Goal: Information Seeking & Learning: Find contact information

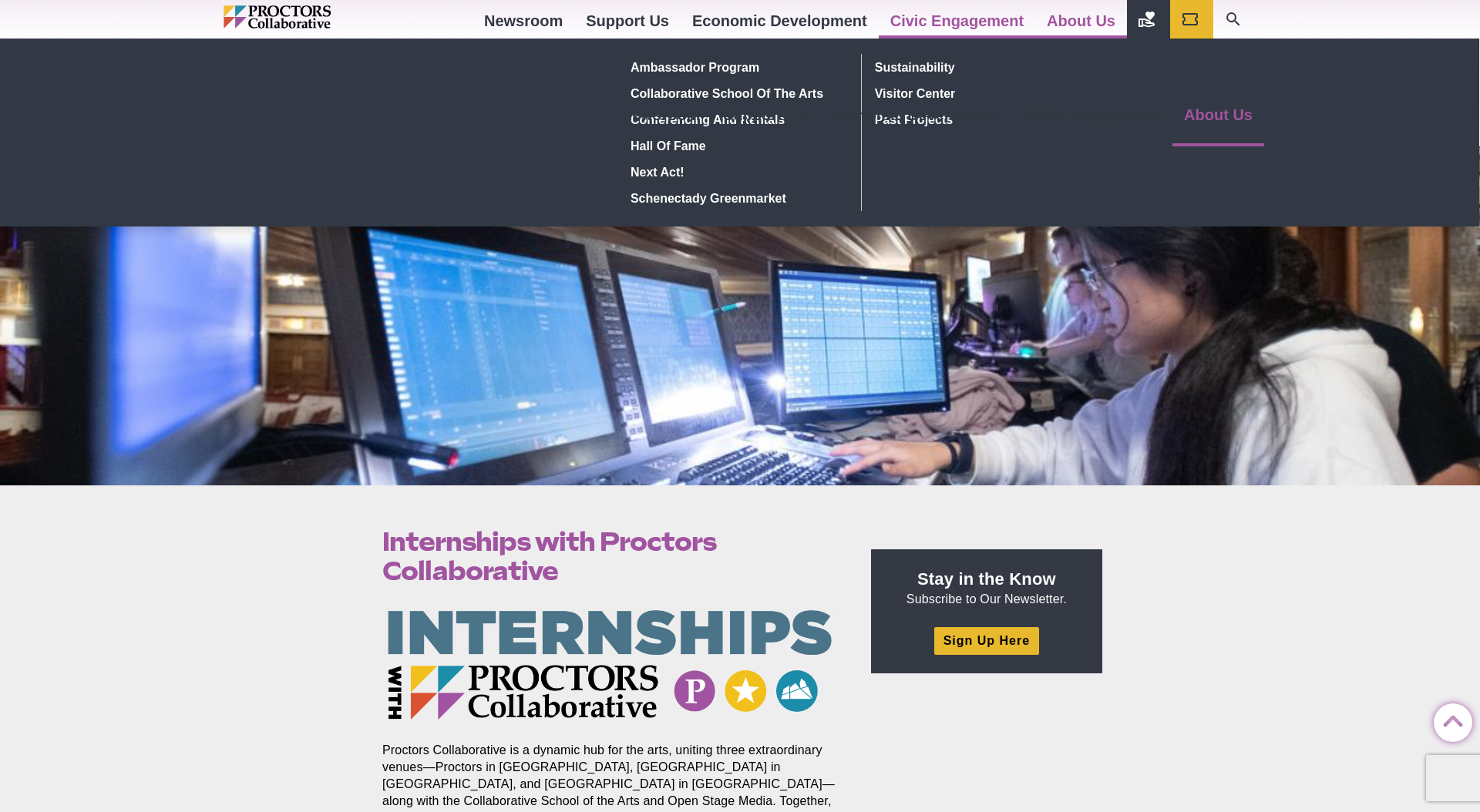
scroll to position [2251, 0]
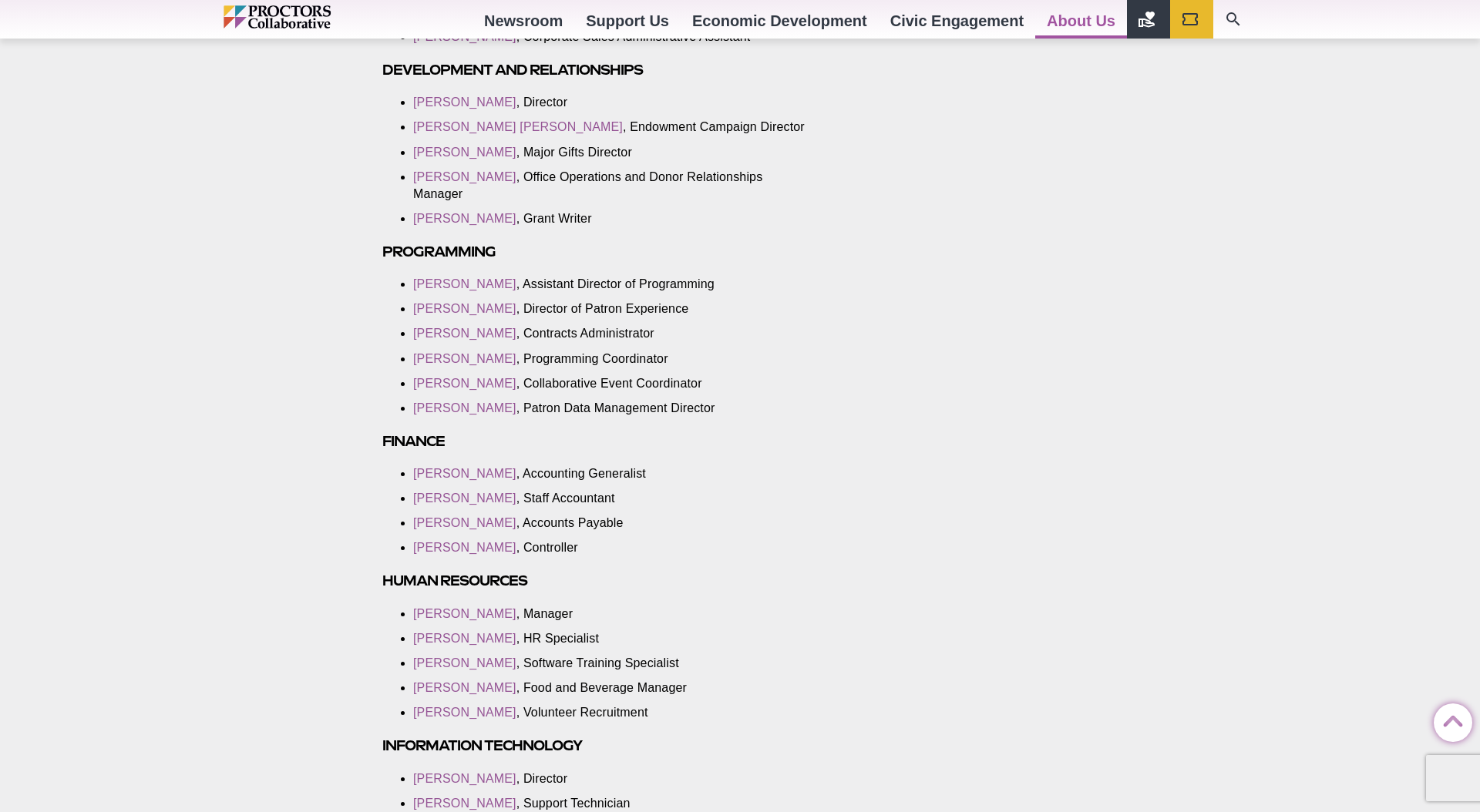
scroll to position [1256, 0]
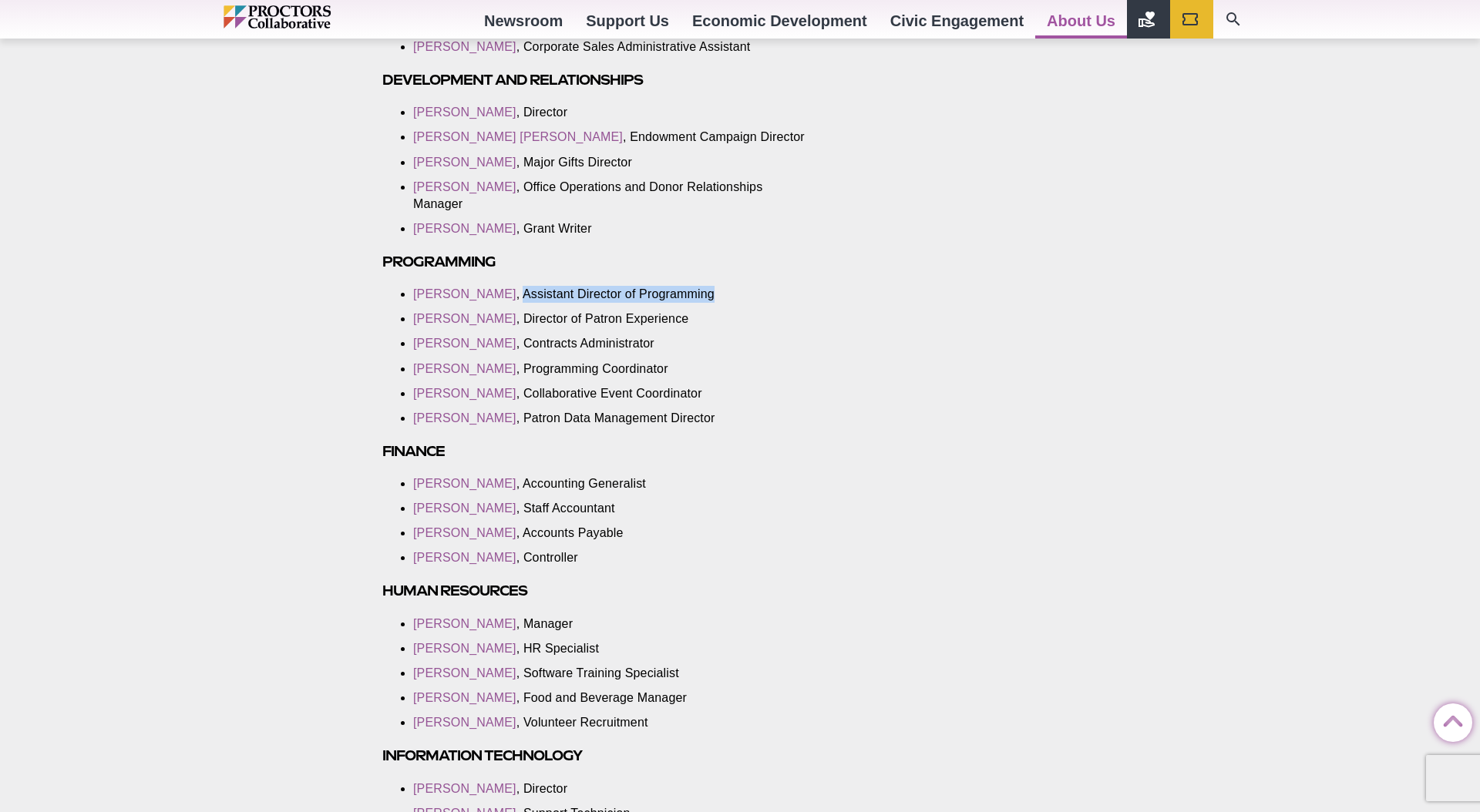
drag, startPoint x: 698, startPoint y: 296, endPoint x: 498, endPoint y: 295, distance: 200.0
click at [498, 295] on li "[PERSON_NAME] , Assistant Director of Programming" at bounding box center [613, 294] width 399 height 17
drag, startPoint x: 487, startPoint y: 624, endPoint x: 422, endPoint y: 624, distance: 65.0
click at [422, 624] on li "[PERSON_NAME] , Manager" at bounding box center [613, 624] width 399 height 17
drag, startPoint x: 412, startPoint y: 625, endPoint x: 400, endPoint y: 621, distance: 12.6
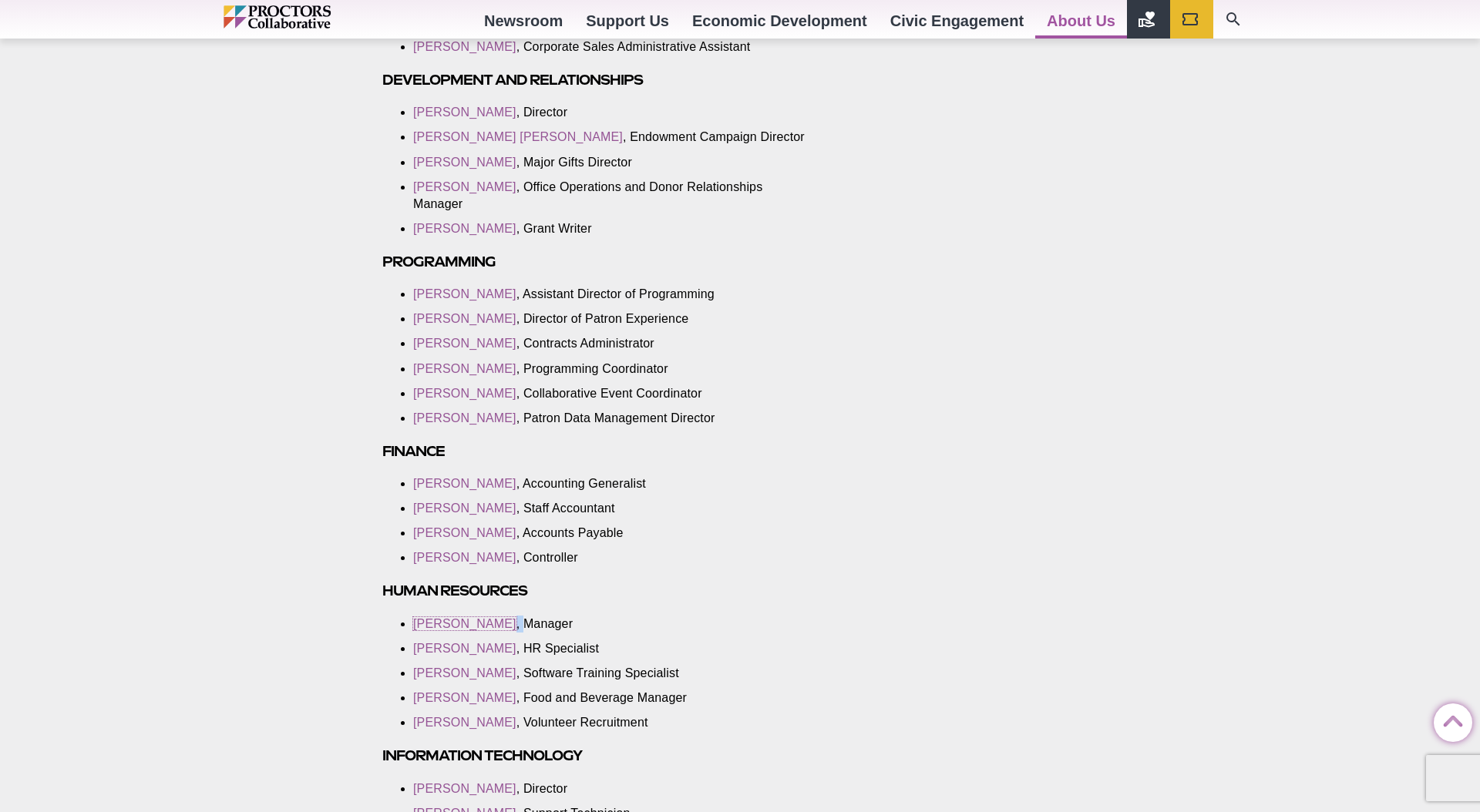
click at [428, 624] on link "[PERSON_NAME]" at bounding box center [465, 623] width 103 height 13
click at [390, 614] on section "General Information Mailing addresses: If mailing to a specific program and you…" at bounding box center [612, 808] width 484 height 2979
drag, startPoint x: 410, startPoint y: 621, endPoint x: 474, endPoint y: 624, distance: 64.1
click at [474, 624] on section "General Information Mailing addresses: If mailing to a specific program and you…" at bounding box center [612, 808] width 484 height 2979
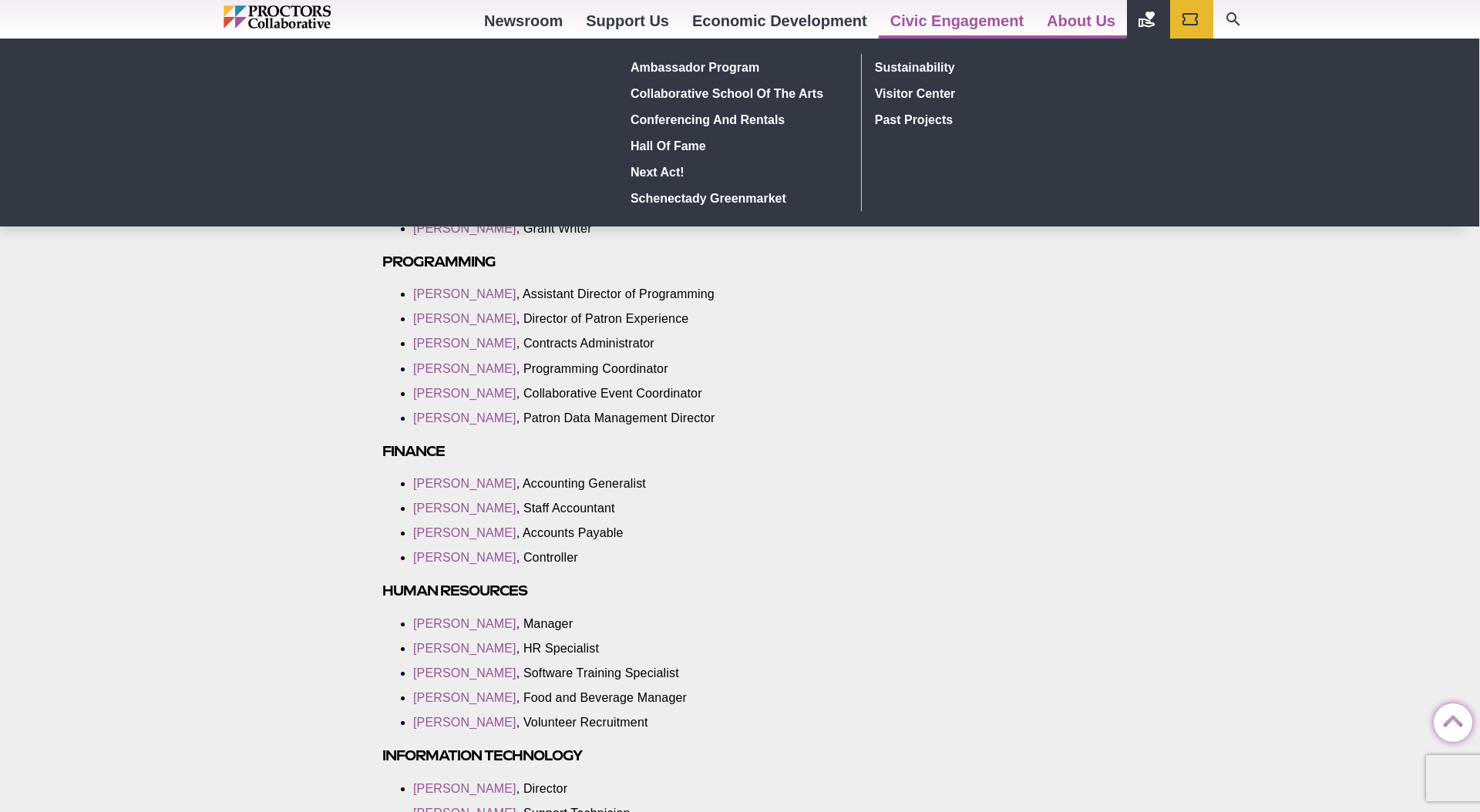
drag, startPoint x: 481, startPoint y: 624, endPoint x: 944, endPoint y: 30, distance: 753.1
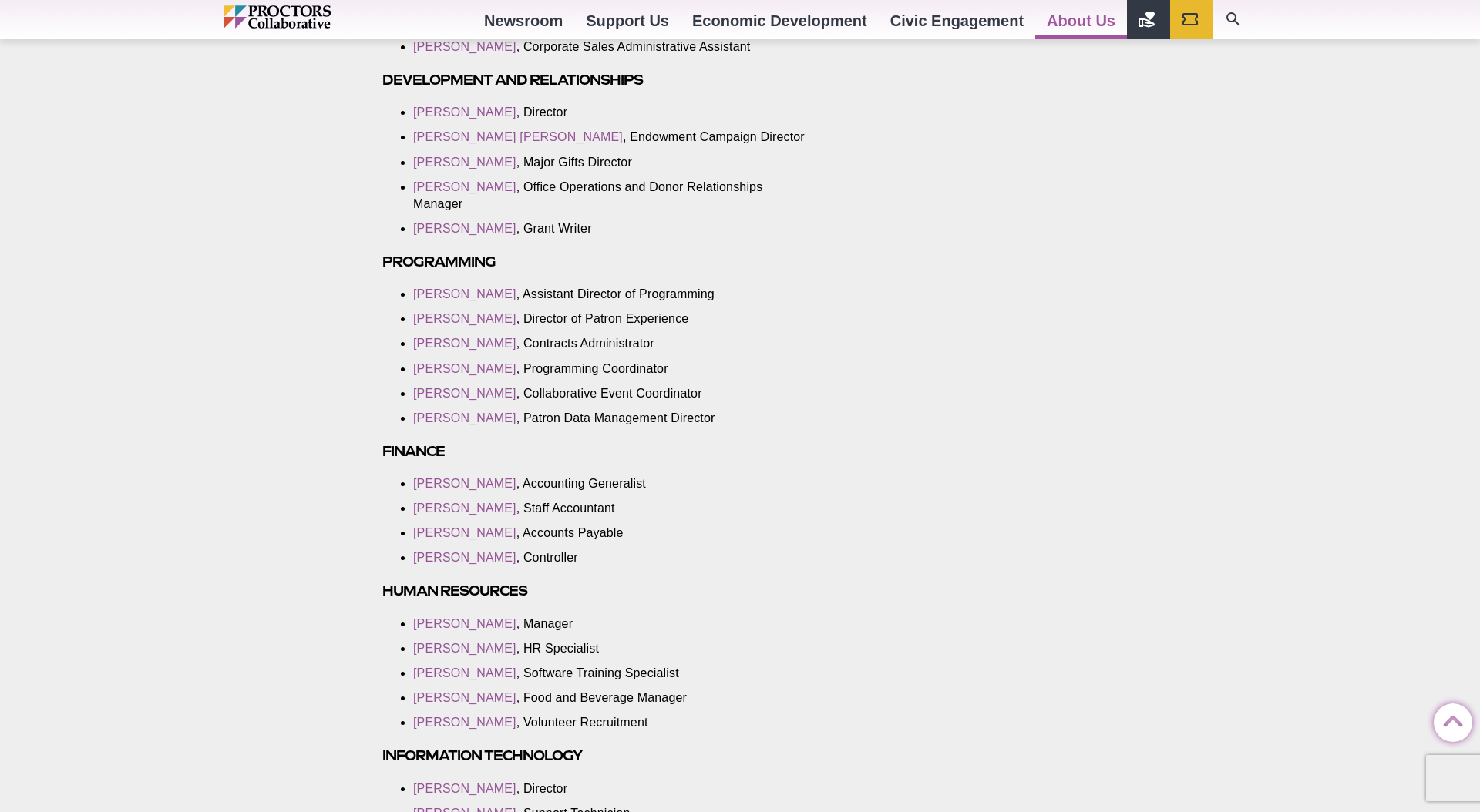
drag, startPoint x: 531, startPoint y: 622, endPoint x: 545, endPoint y: 623, distance: 14.0
click at [531, 622] on li "[PERSON_NAME] , Manager" at bounding box center [613, 624] width 399 height 17
drag, startPoint x: 545, startPoint y: 623, endPoint x: 489, endPoint y: 624, distance: 56.0
click at [490, 624] on li "[PERSON_NAME] , Manager" at bounding box center [613, 624] width 399 height 17
copy li "Manager"
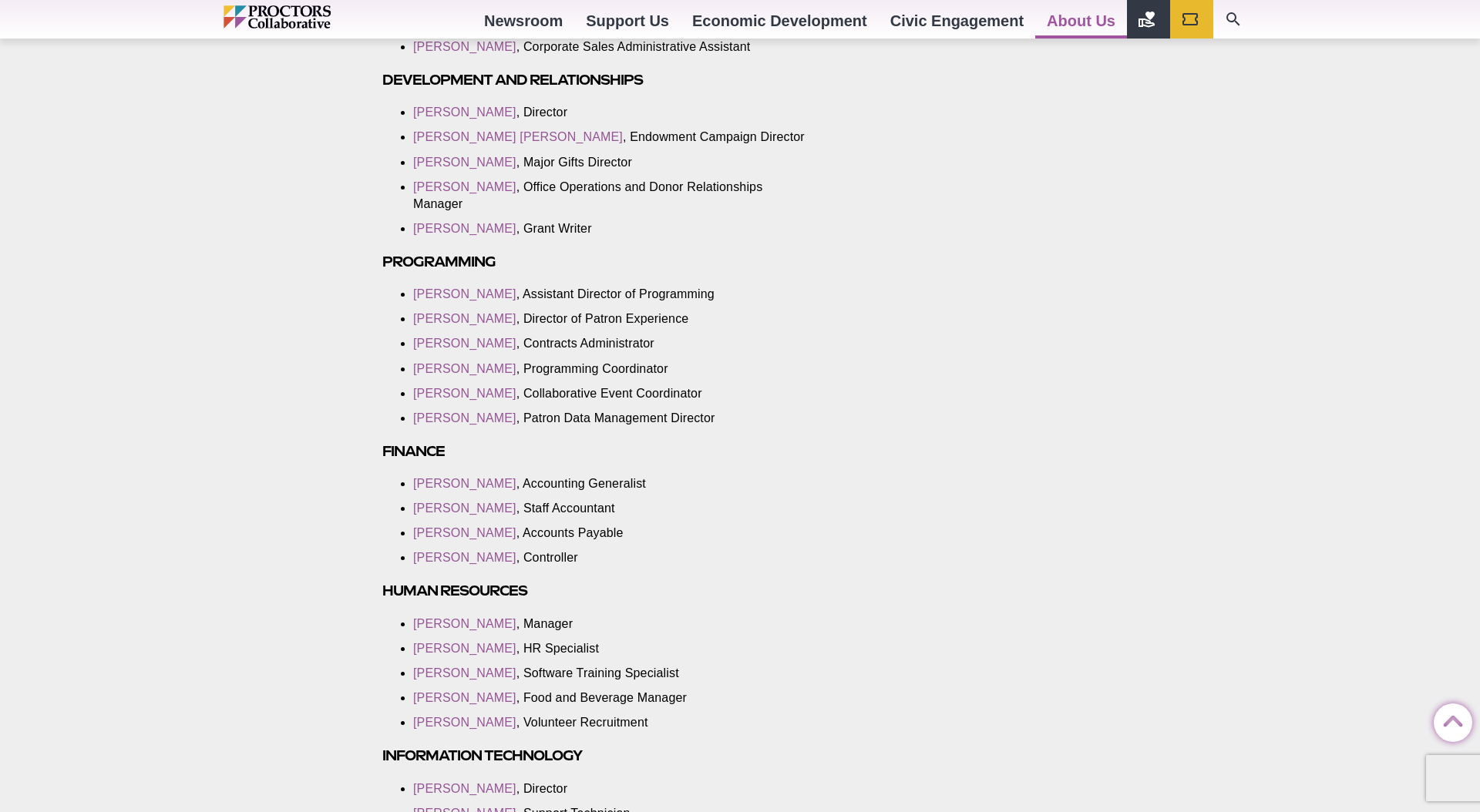
click at [696, 212] on li "[PERSON_NAME] , Office Operations and Donor Relationships Manager" at bounding box center [613, 195] width 399 height 34
drag, startPoint x: 799, startPoint y: 203, endPoint x: 506, endPoint y: 206, distance: 293.0
click at [506, 206] on li "[PERSON_NAME] , Office Operations and Donor Relationships Manager" at bounding box center [613, 195] width 399 height 34
copy li "Office Operations and Donor Relationships Manager"
